Goal: Transaction & Acquisition: Book appointment/travel/reservation

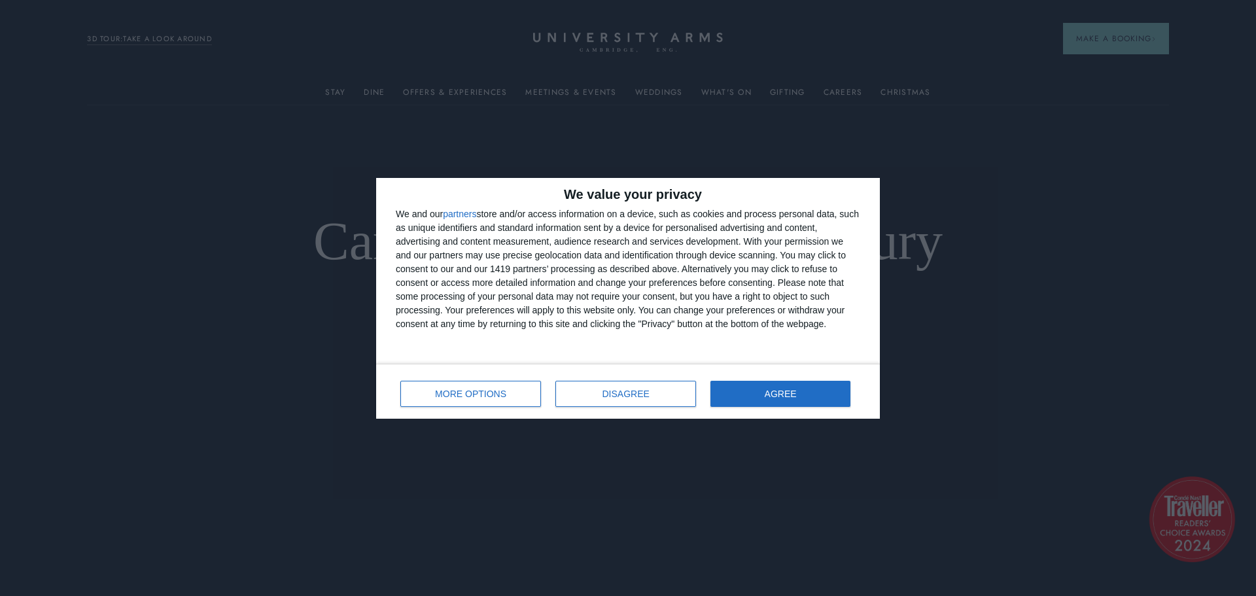
click at [938, 52] on div "We value your privacy We and our partners store and/or access information on a …" at bounding box center [628, 298] width 1256 height 596
click at [616, 396] on span "DISAGREE" at bounding box center [626, 393] width 47 height 9
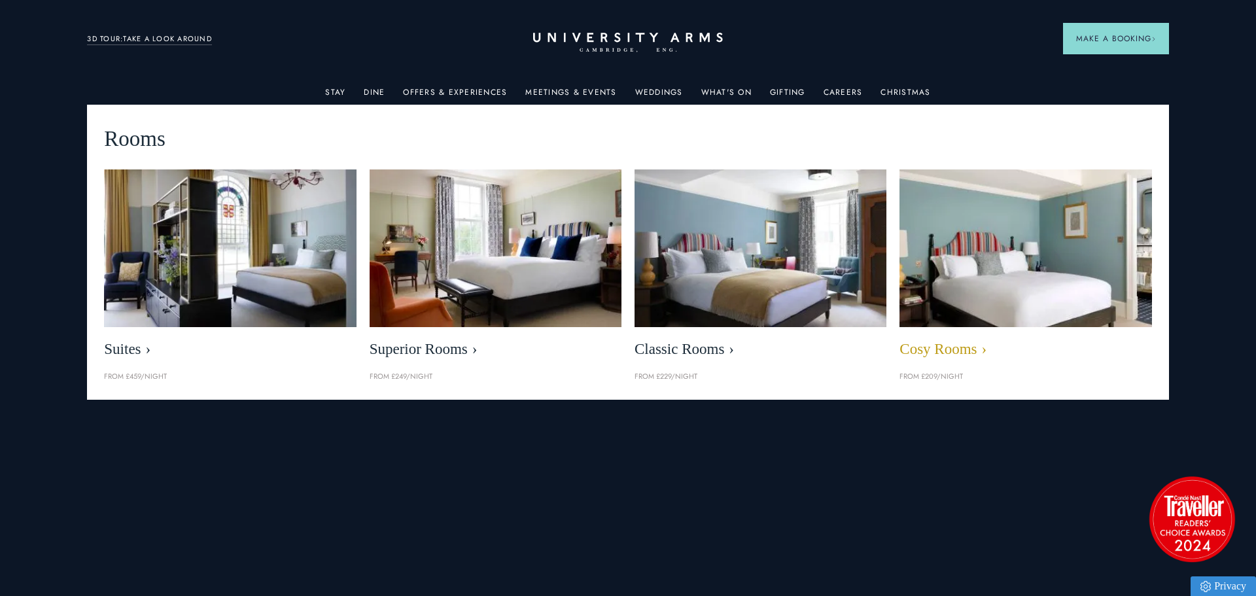
click at [1044, 239] on img at bounding box center [1026, 248] width 290 height 181
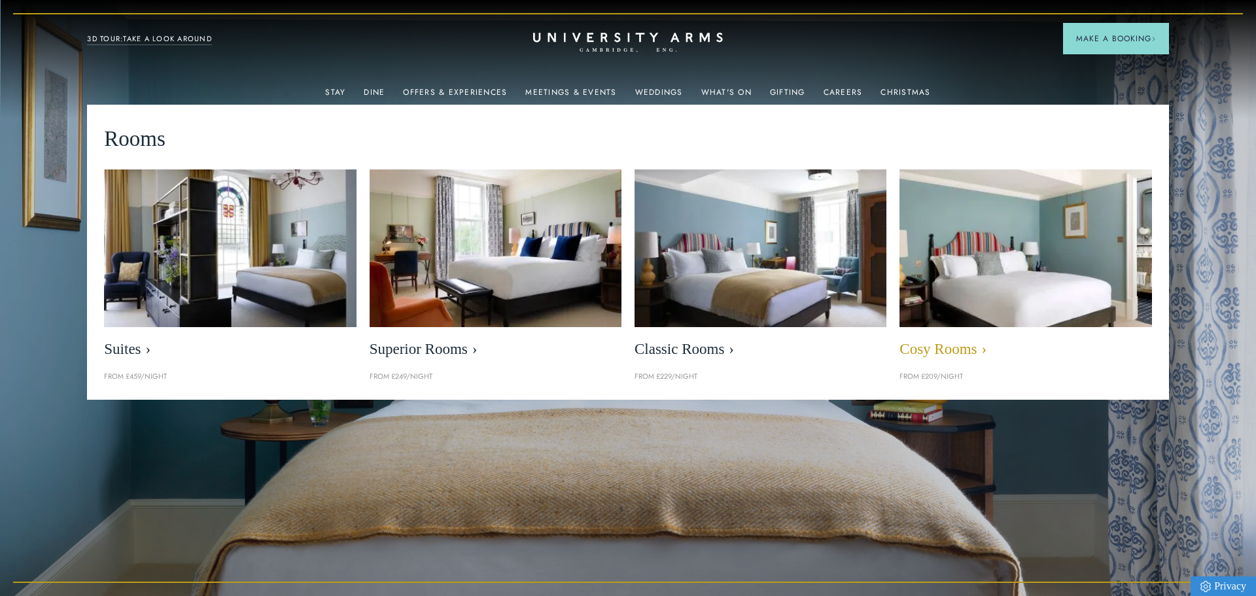
click at [1044, 239] on img at bounding box center [1026, 248] width 290 height 181
click at [1006, 298] on img at bounding box center [1026, 248] width 290 height 181
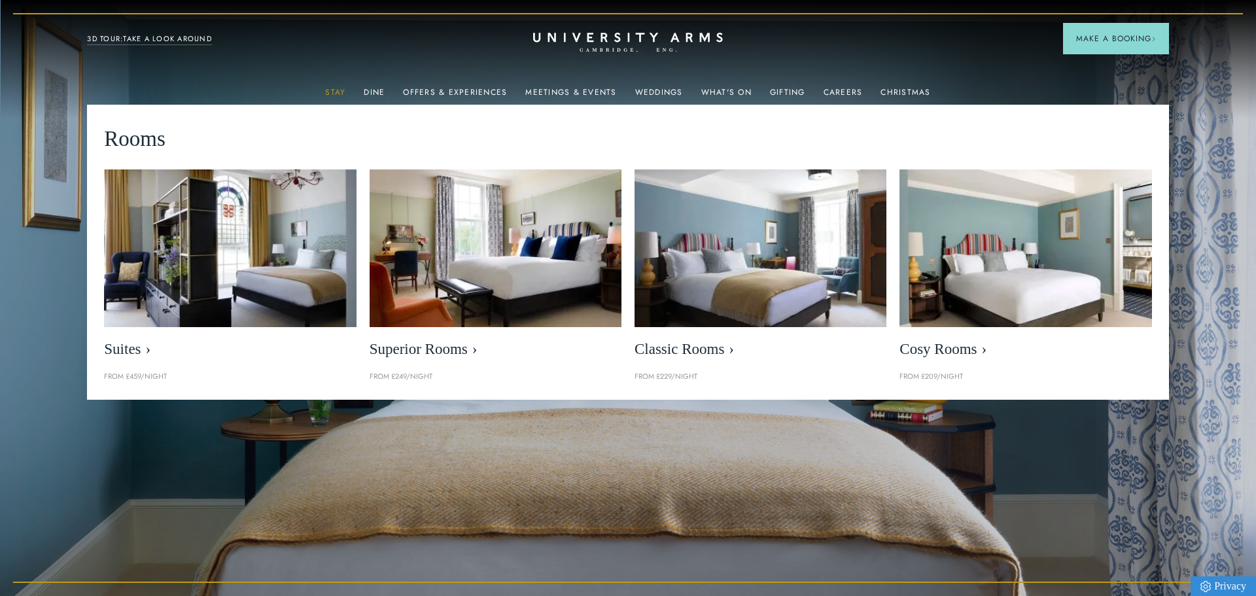
click at [337, 92] on link "Stay" at bounding box center [335, 96] width 20 height 17
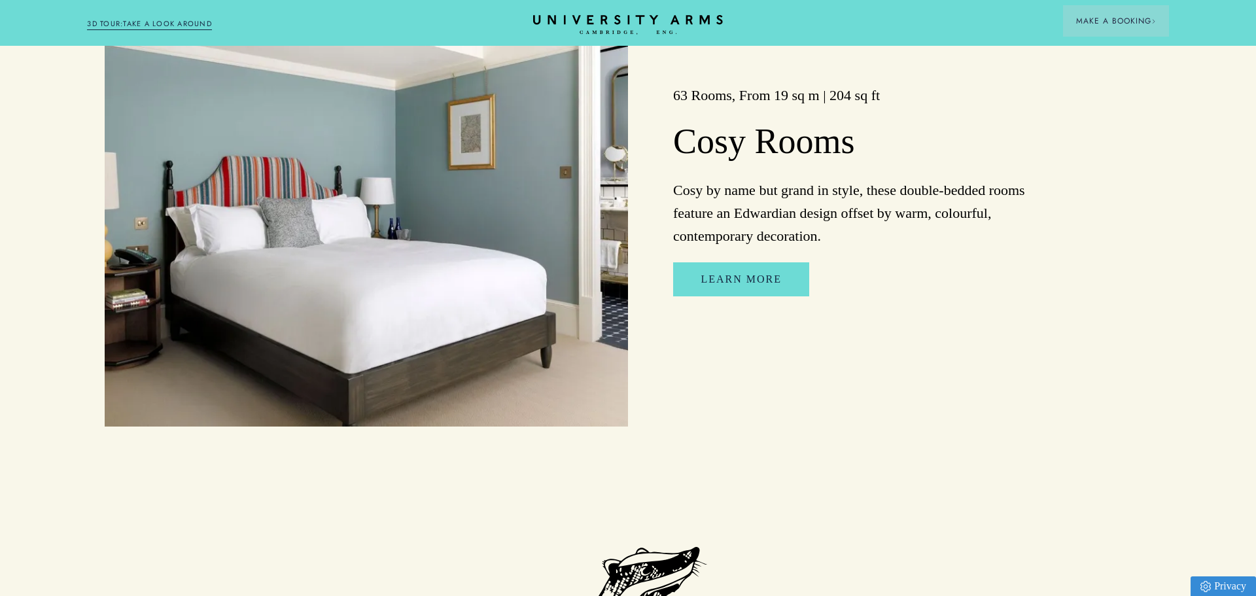
scroll to position [2767, 0]
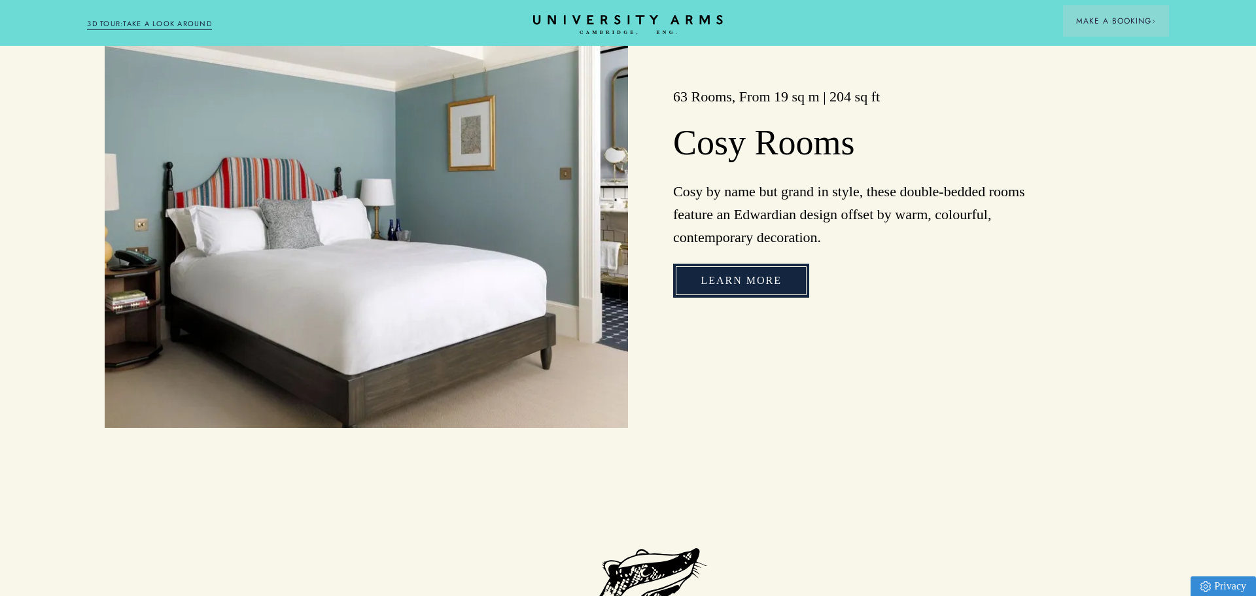
click at [754, 279] on link "Learn More" at bounding box center [741, 281] width 136 height 34
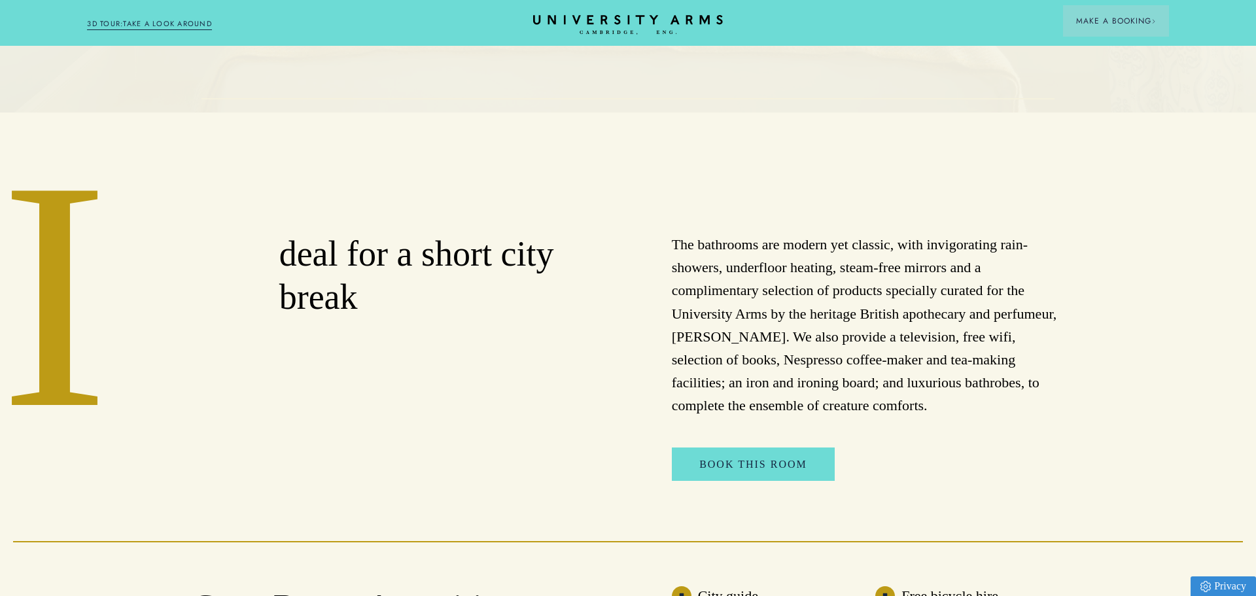
scroll to position [377, 0]
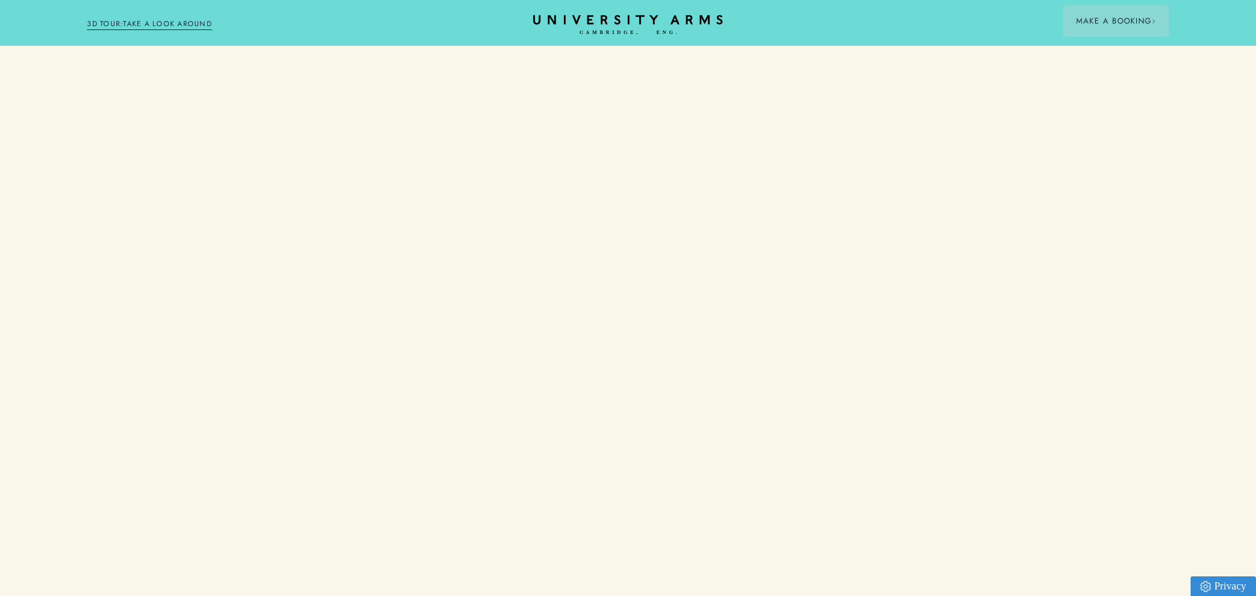
scroll to position [2767, 0]
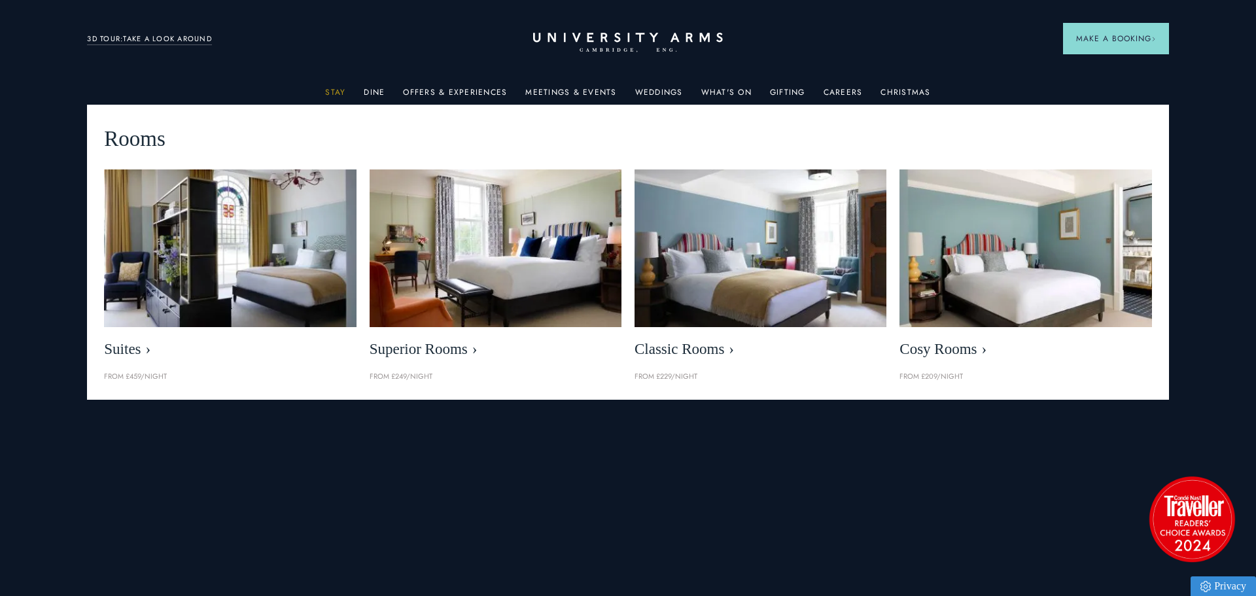
click at [335, 94] on link "Stay" at bounding box center [335, 96] width 20 height 17
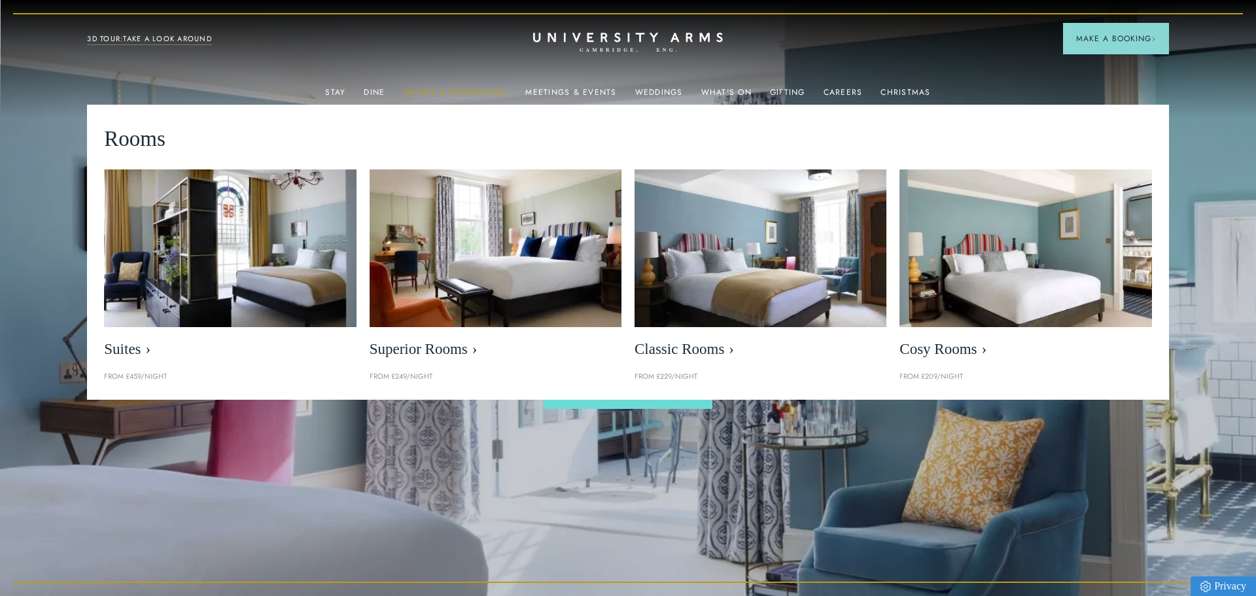
click at [463, 88] on link "Offers & Experiences" at bounding box center [455, 96] width 104 height 17
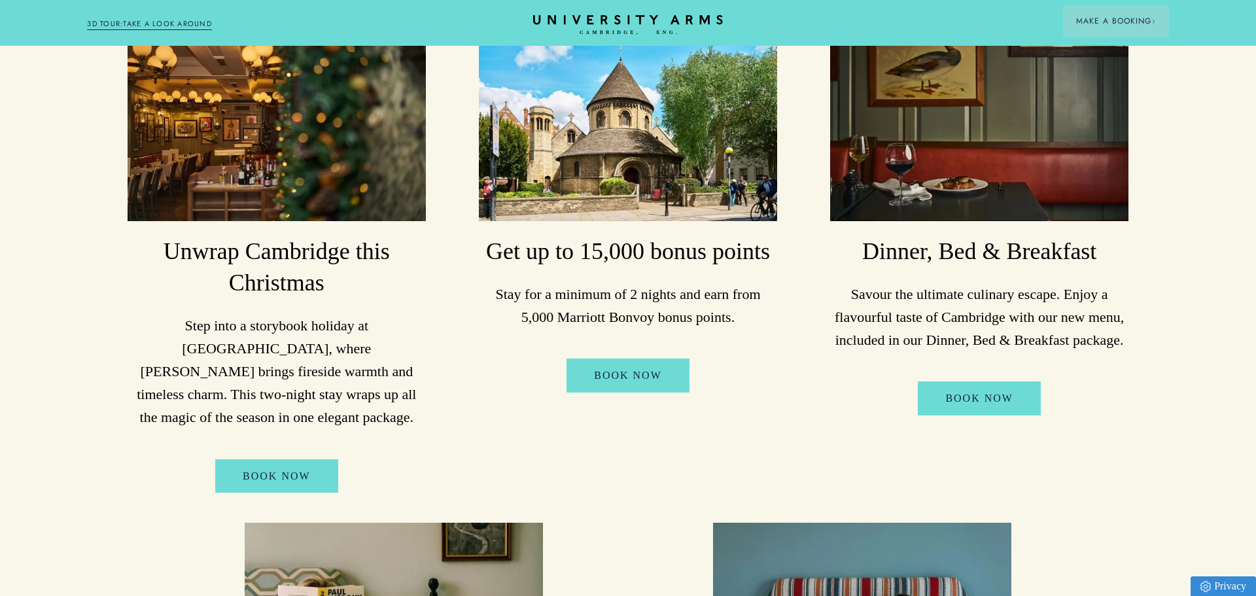
scroll to position [305, 0]
click at [974, 400] on link "Book Now" at bounding box center [979, 398] width 123 height 34
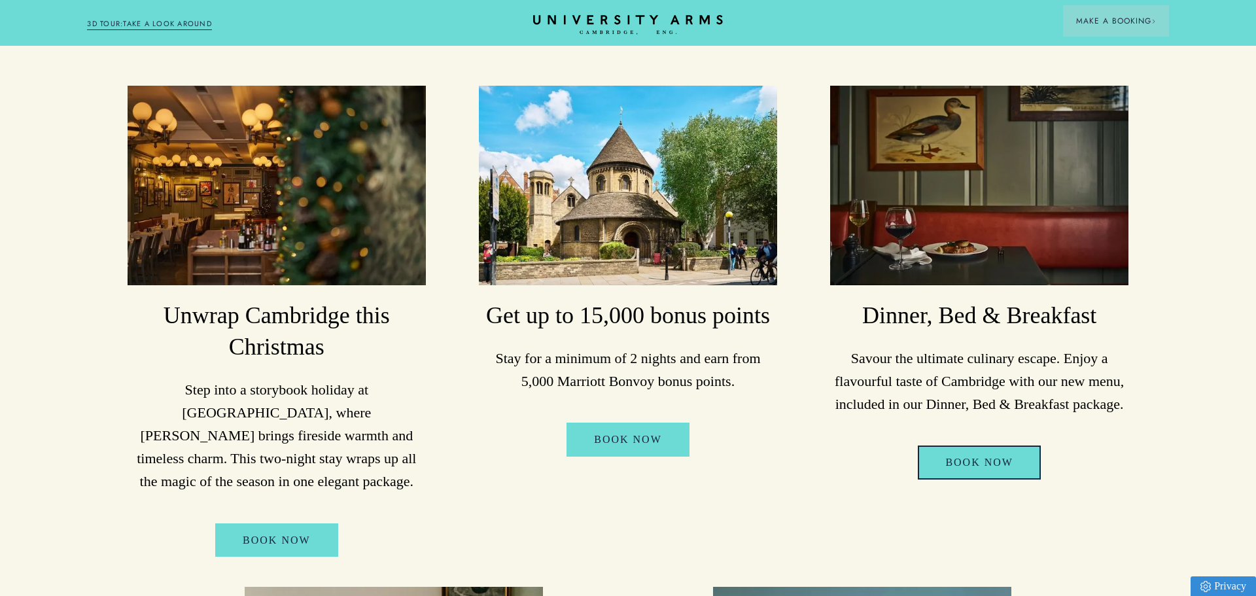
scroll to position [241, 0]
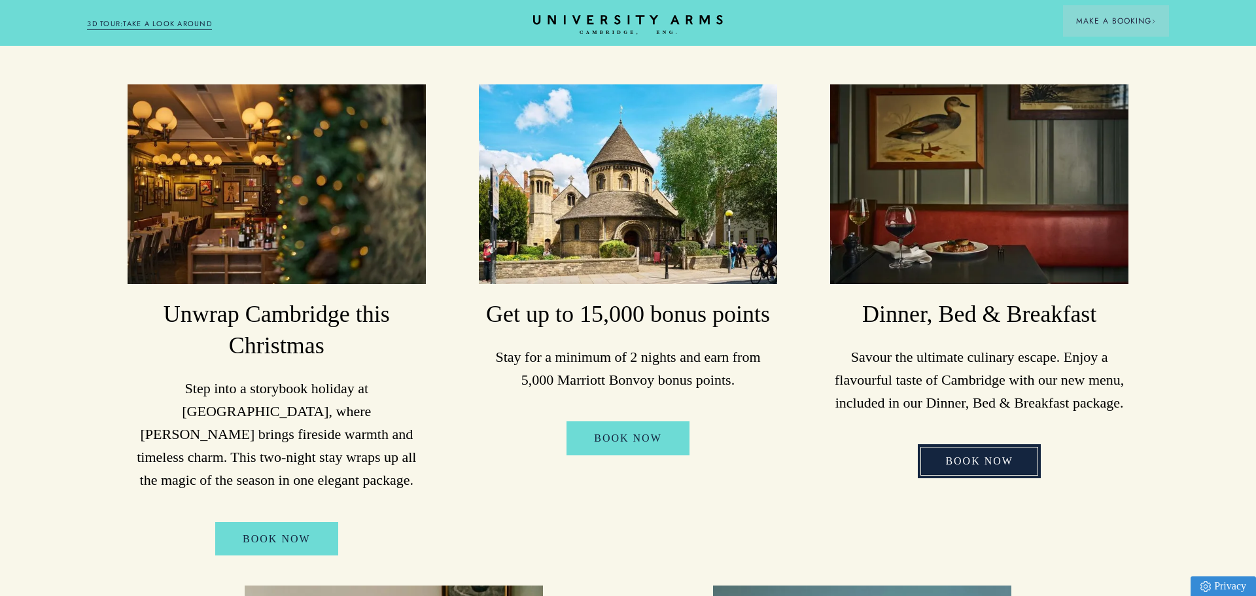
click at [969, 452] on link "Book Now" at bounding box center [979, 461] width 123 height 34
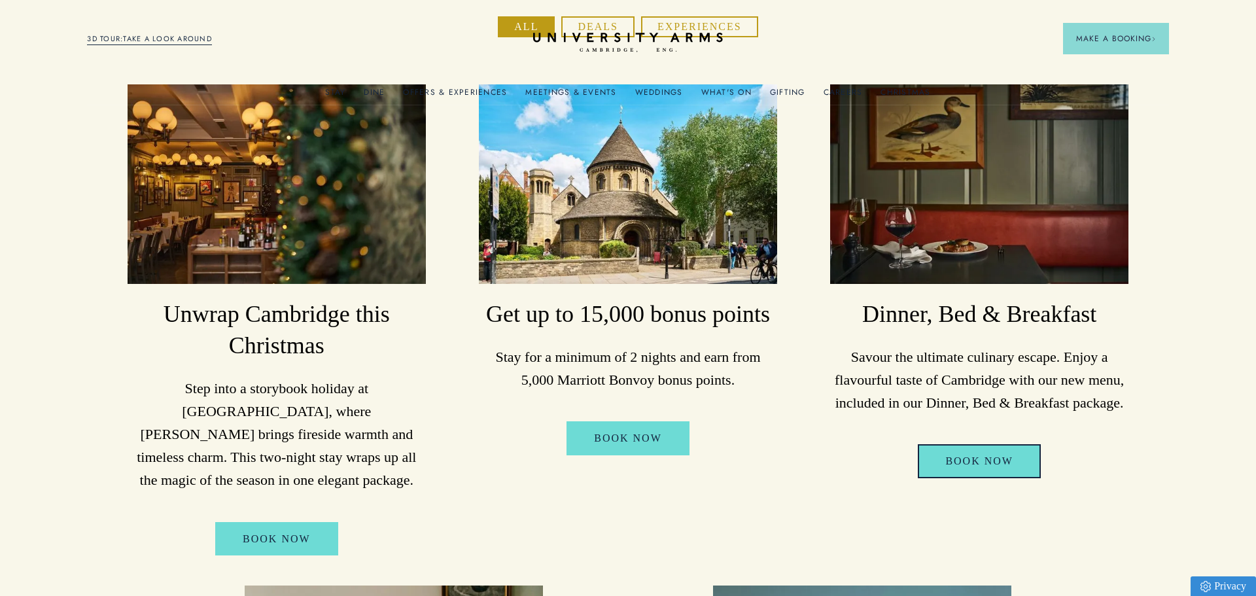
scroll to position [0, 0]
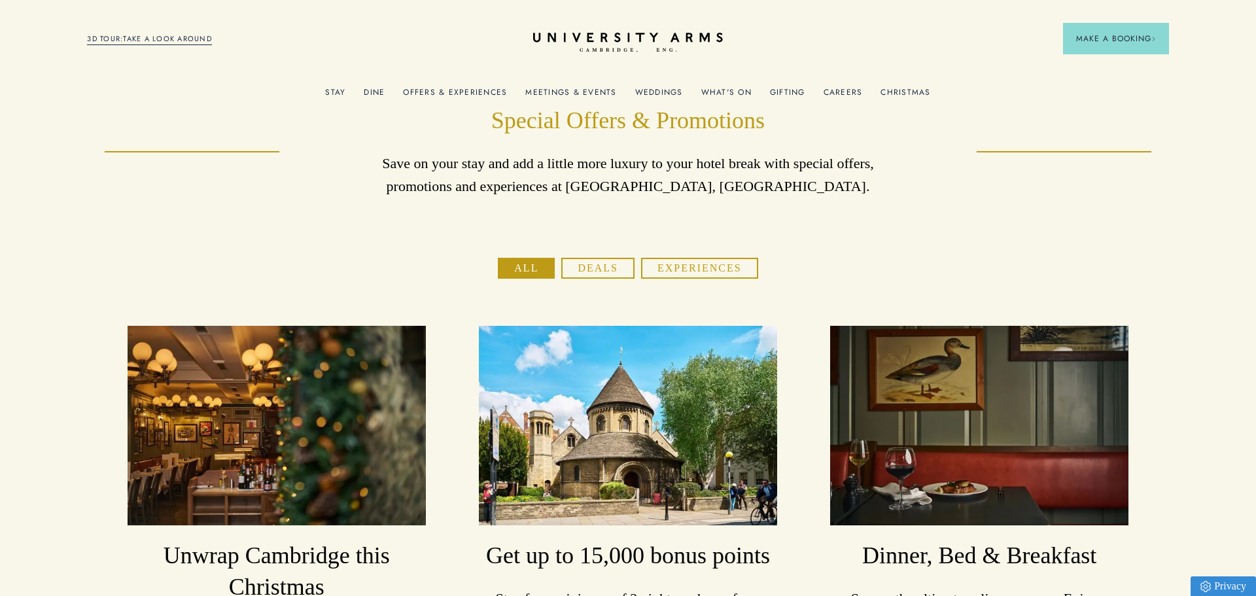
click at [427, 90] on link "Offers & Experiences" at bounding box center [455, 96] width 104 height 17
click at [594, 268] on button "Deals" at bounding box center [597, 268] width 73 height 21
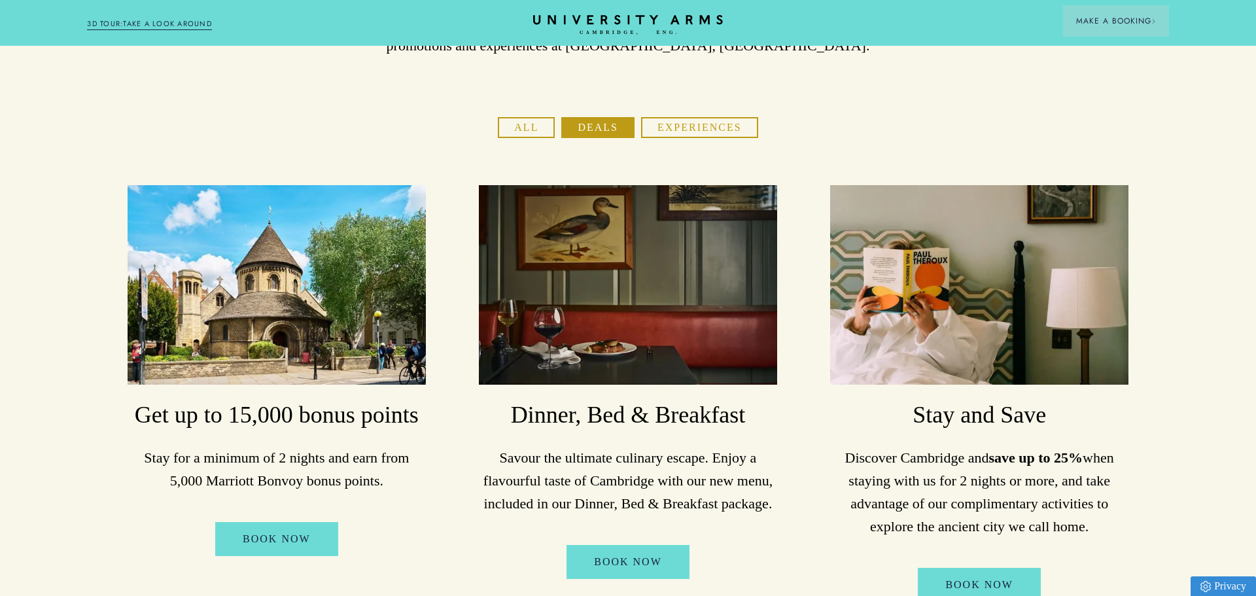
scroll to position [144, 0]
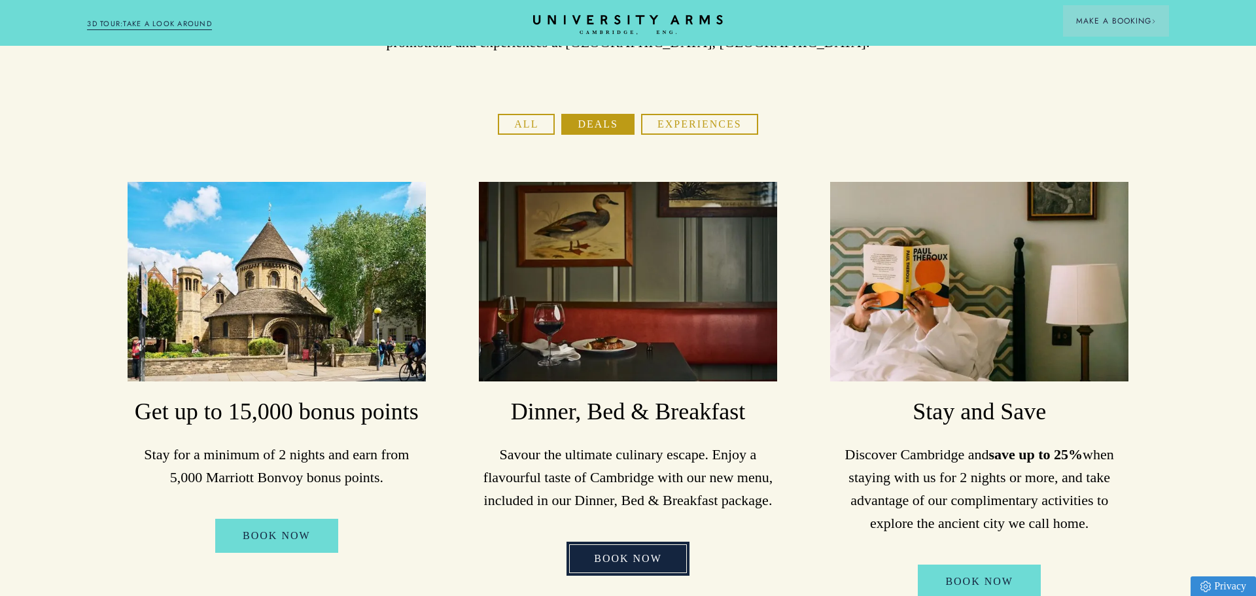
click at [656, 558] on link "Book Now" at bounding box center [628, 559] width 123 height 34
